Goal: Task Accomplishment & Management: Contribute content

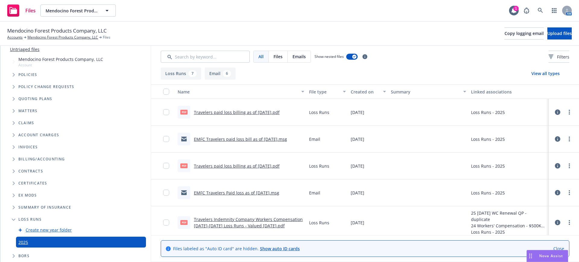
scroll to position [36, 0]
click at [16, 36] on link "Accounts" at bounding box center [14, 37] width 15 height 5
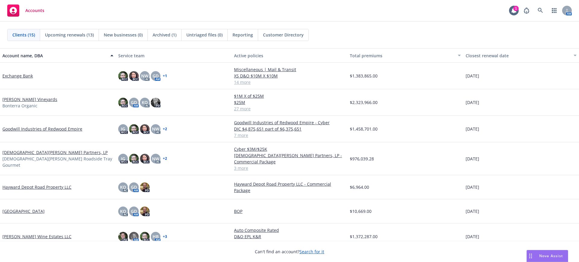
click at [17, 151] on link "[DEMOGRAPHIC_DATA][PERSON_NAME] Partners, LP" at bounding box center [54, 152] width 105 height 6
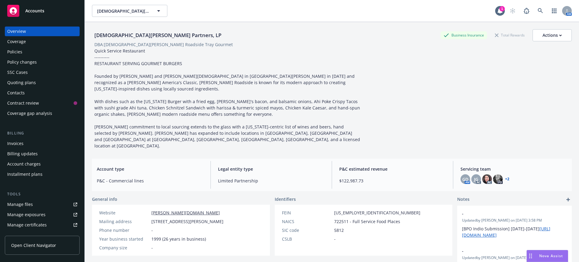
click at [13, 81] on div "Quoting plans" at bounding box center [21, 83] width 29 height 10
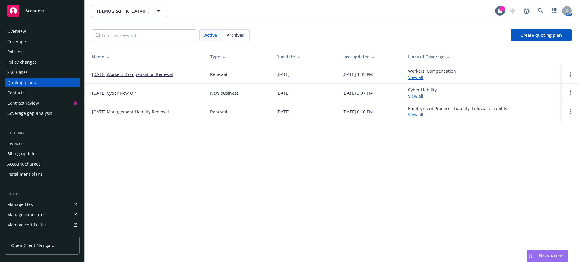
click at [134, 110] on link "[DATE] Management Liability Renewal" at bounding box center [130, 111] width 77 height 6
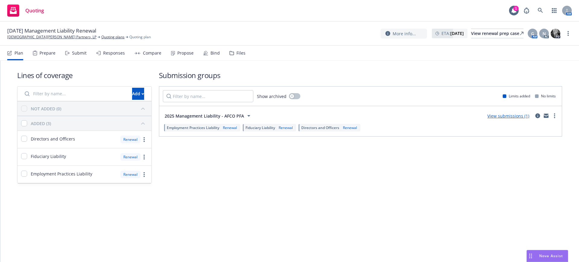
click at [79, 52] on div "Submit" at bounding box center [79, 53] width 14 height 5
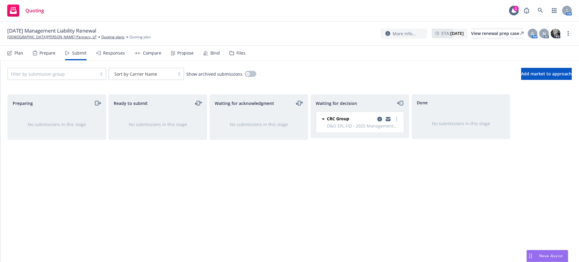
click at [239, 52] on div "Files" at bounding box center [240, 53] width 9 height 5
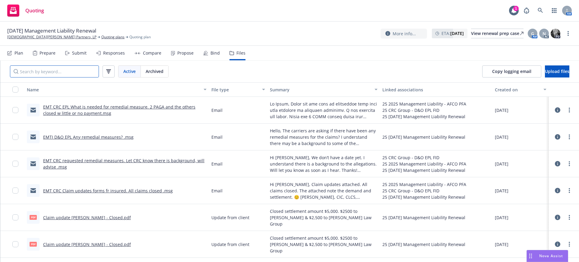
click at [56, 70] on input "Search by keyword..." at bounding box center [54, 71] width 89 height 12
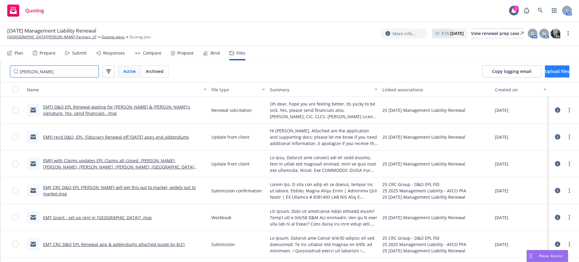
type input "[PERSON_NAME]"
click at [545, 70] on span "Upload files" at bounding box center [557, 71] width 24 height 6
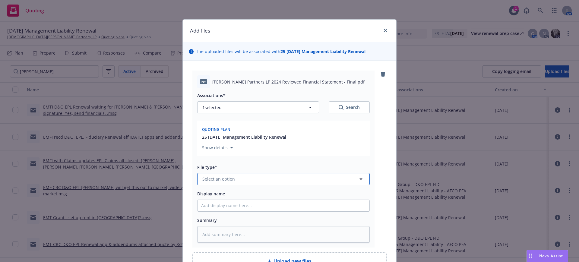
drag, startPoint x: 199, startPoint y: 178, endPoint x: 203, endPoint y: 176, distance: 4.7
click at [202, 178] on span "Select an option" at bounding box center [218, 179] width 33 height 6
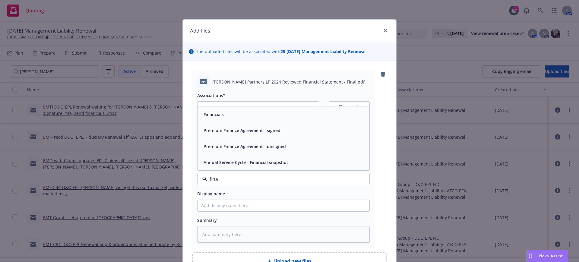
type input "[PERSON_NAME]"
click at [209, 112] on span "Financials" at bounding box center [213, 114] width 20 height 6
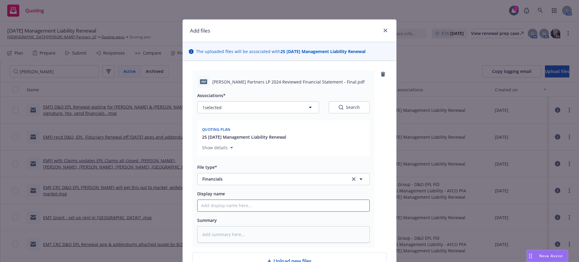
click at [197, 206] on input "Display name" at bounding box center [283, 205] width 172 height 11
type textarea "x"
type input "G"
type textarea "x"
type input "Go"
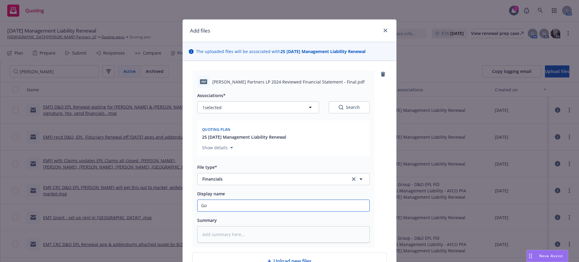
type textarea "x"
type input "Got"
type textarea "x"
type input "[DEMOGRAPHIC_DATA]"
type textarea "x"
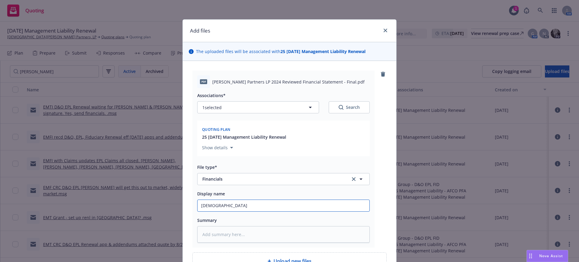
type input "[DEMOGRAPHIC_DATA]'"
type textarea "x"
type input "[DEMOGRAPHIC_DATA][PERSON_NAME]"
type textarea "x"
type input "[DEMOGRAPHIC_DATA][PERSON_NAME]"
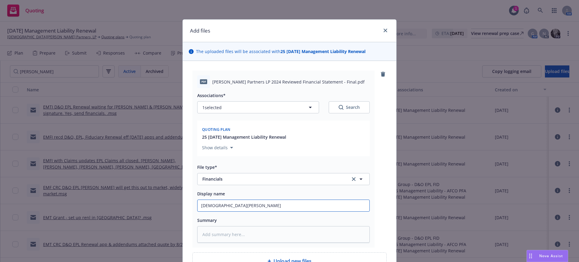
type textarea "x"
type input "[DEMOGRAPHIC_DATA][PERSON_NAME] 2"
type textarea "x"
type input "[DEMOGRAPHIC_DATA][PERSON_NAME]"
type textarea "x"
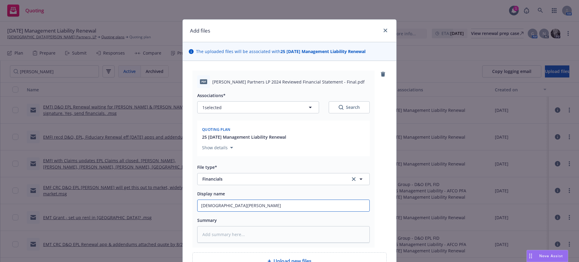
type input "[DEMOGRAPHIC_DATA][PERSON_NAME] A"
type textarea "x"
type input "[DEMOGRAPHIC_DATA][PERSON_NAME] Au"
type textarea "x"
type input "[DEMOGRAPHIC_DATA][PERSON_NAME] Aud"
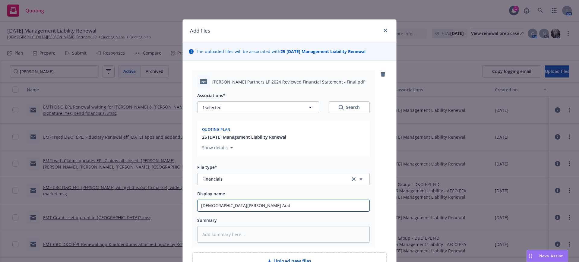
type textarea "x"
type input "[DEMOGRAPHIC_DATA][PERSON_NAME] Audi"
type textarea "x"
type input "[DEMOGRAPHIC_DATA][PERSON_NAME] Audit"
type textarea "x"
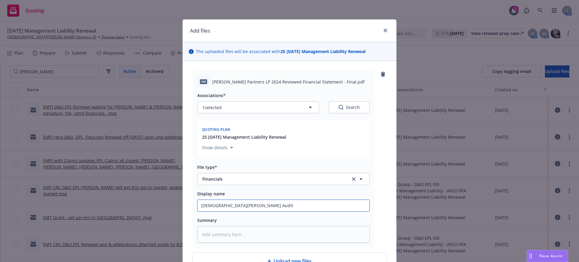
type input "[DEMOGRAPHIC_DATA][PERSON_NAME] Audite"
type textarea "x"
type input "[DEMOGRAPHIC_DATA][PERSON_NAME] Audited"
type textarea "x"
type input "[DEMOGRAPHIC_DATA][PERSON_NAME] Audited"
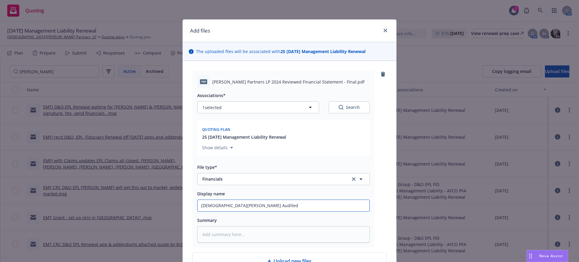
type textarea "x"
type input "[DEMOGRAPHIC_DATA][PERSON_NAME] Audited F"
type textarea "x"
type input "[DEMOGRAPHIC_DATA][PERSON_NAME] Audited Fi"
type textarea "x"
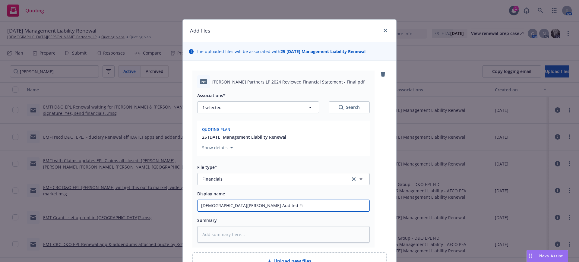
type input "[DEMOGRAPHIC_DATA][PERSON_NAME] Audited Fin"
type textarea "x"
type input "[DEMOGRAPHIC_DATA][PERSON_NAME] Audited Fina"
type textarea "x"
type input "[DEMOGRAPHIC_DATA][PERSON_NAME] Audited [PERSON_NAME]"
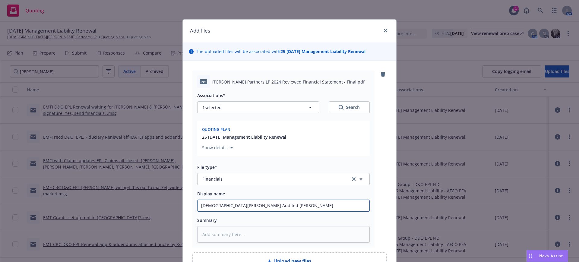
type textarea "x"
type input "[DEMOGRAPHIC_DATA][PERSON_NAME] Audited Financ"
type textarea "x"
type input "[DEMOGRAPHIC_DATA][PERSON_NAME] Audited Financi"
type textarea "x"
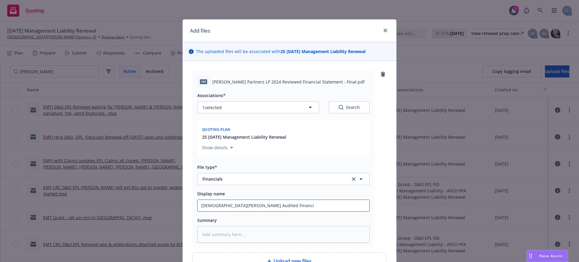
type input "[DEMOGRAPHIC_DATA][PERSON_NAME] Audited Financia"
type textarea "x"
type input "[DEMOGRAPHIC_DATA][PERSON_NAME] Audited Financial"
type textarea "x"
type input "[DEMOGRAPHIC_DATA][PERSON_NAME] Audited Financials"
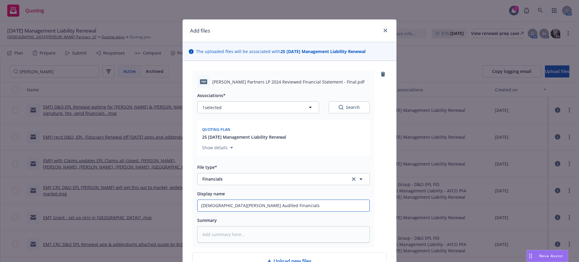
type textarea "x"
type input "[DEMOGRAPHIC_DATA][PERSON_NAME] Audited Financials"
type textarea "x"
type input "[DEMOGRAPHIC_DATA][PERSON_NAME] Audited Financials D"
type textarea "x"
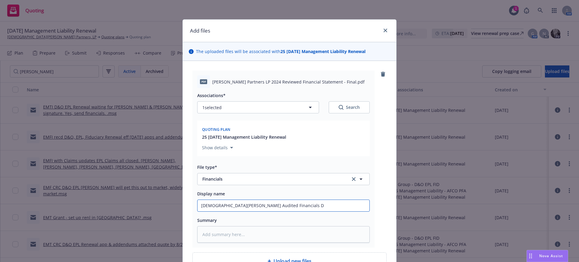
type input "[DEMOGRAPHIC_DATA][PERSON_NAME] Audited Financials De"
type textarea "x"
type input "[DEMOGRAPHIC_DATA][PERSON_NAME] Audited Financials D"
type textarea "x"
type input "[DEMOGRAPHIC_DATA][PERSON_NAME] Audited Financials"
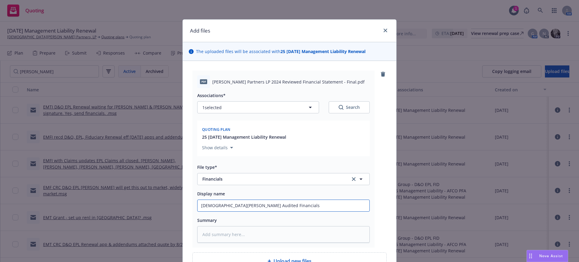
type textarea "x"
type input "[DEMOGRAPHIC_DATA][PERSON_NAME] Audited Financials 1"
type textarea "x"
type input "[DEMOGRAPHIC_DATA][PERSON_NAME] Audited Financials 12"
type textarea "x"
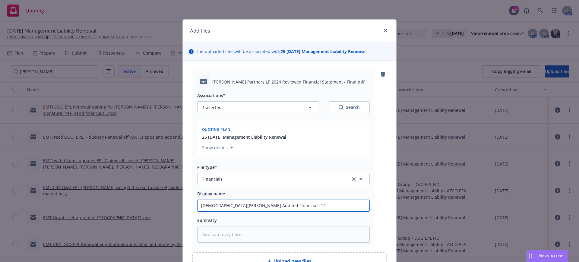
type input "[DEMOGRAPHIC_DATA][PERSON_NAME] Audited Financials 12/"
type textarea "x"
type input "[DEMOGRAPHIC_DATA][PERSON_NAME] Audited Financials 12/2"
type textarea "x"
type input "[DEMOGRAPHIC_DATA][PERSON_NAME] Audited Financials 12/29"
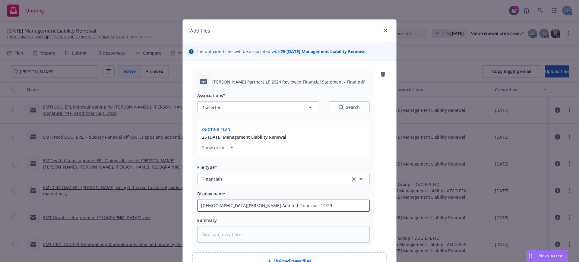
type textarea "x"
type input "[DEMOGRAPHIC_DATA][PERSON_NAME] Audited Financials 12/29/"
type textarea "x"
type input "[DEMOGRAPHIC_DATA][PERSON_NAME] Audited Financials 12/29/2"
type textarea "x"
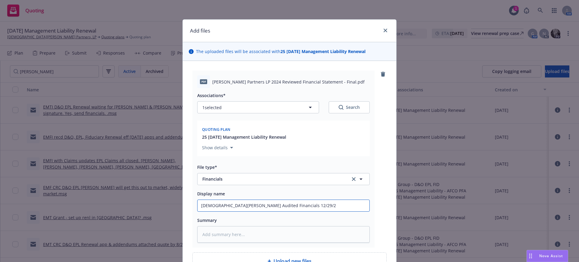
type input "[DEMOGRAPHIC_DATA][PERSON_NAME] Audited Financials [DATE]"
type textarea "x"
type input "[DEMOGRAPHIC_DATA][PERSON_NAME] Audited Financials 12/29/202"
type textarea "x"
type input "[DEMOGRAPHIC_DATA][PERSON_NAME] Audited Financials [DATE]"
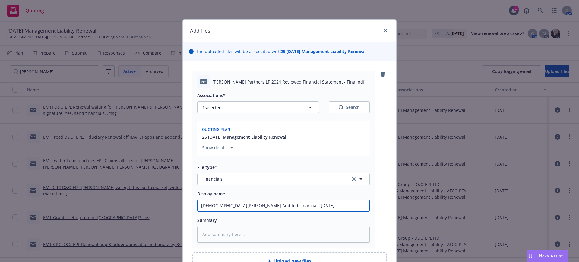
type textarea "x"
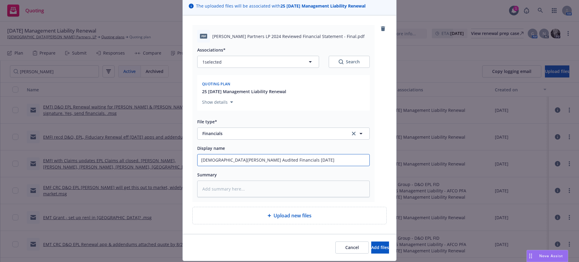
scroll to position [64, 0]
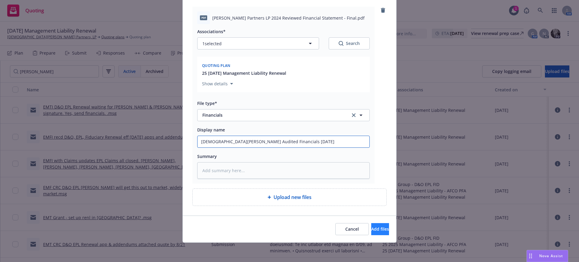
type input "[DEMOGRAPHIC_DATA][PERSON_NAME] Audited Financials [DATE]"
click at [372, 228] on span "Add files" at bounding box center [380, 229] width 18 height 6
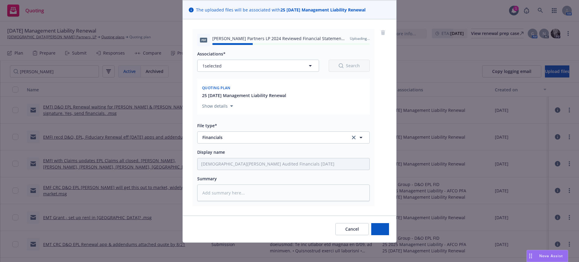
type textarea "x"
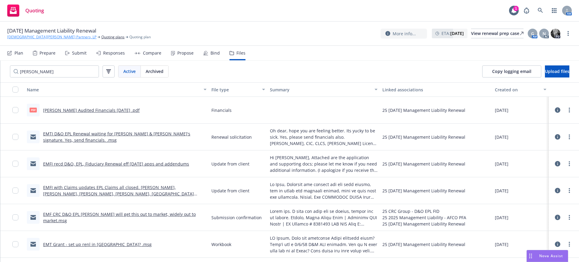
click at [28, 36] on link "[DEMOGRAPHIC_DATA][PERSON_NAME] Partners, LP" at bounding box center [51, 36] width 89 height 5
